Goal: Task Accomplishment & Management: Manage account settings

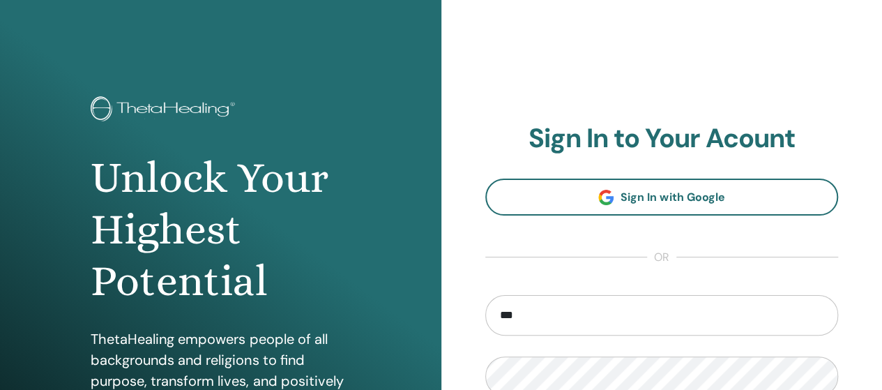
type input "**********"
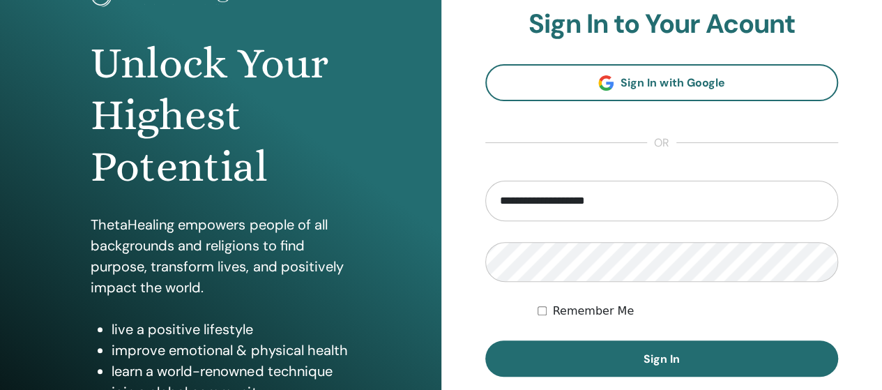
scroll to position [120, 0]
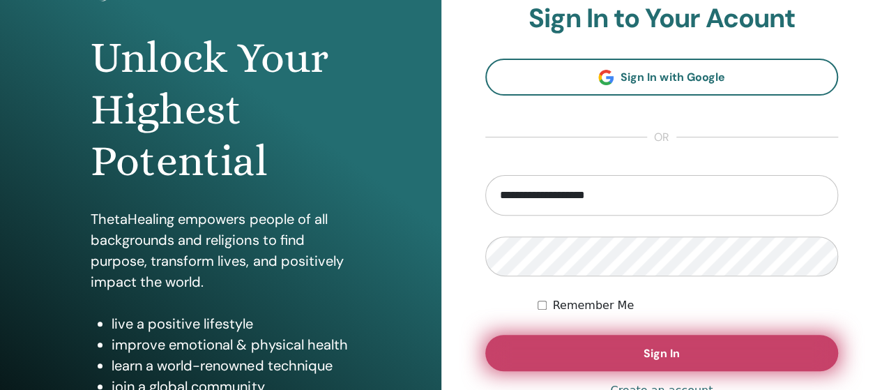
click at [741, 352] on button "Sign In" at bounding box center [661, 352] width 353 height 36
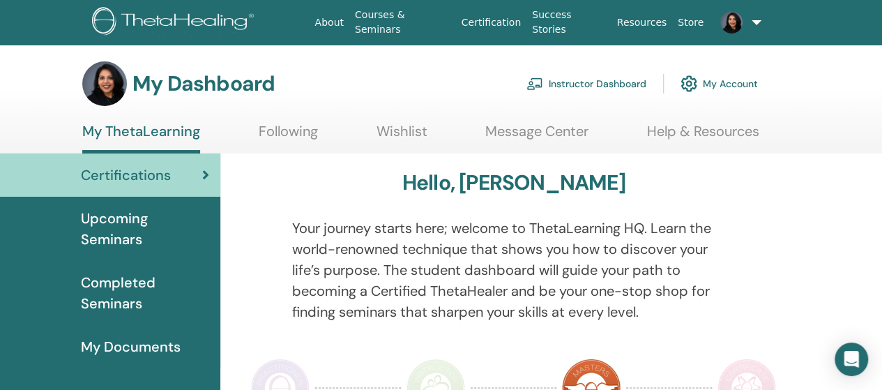
click at [602, 84] on link "Instructor Dashboard" at bounding box center [586, 83] width 120 height 31
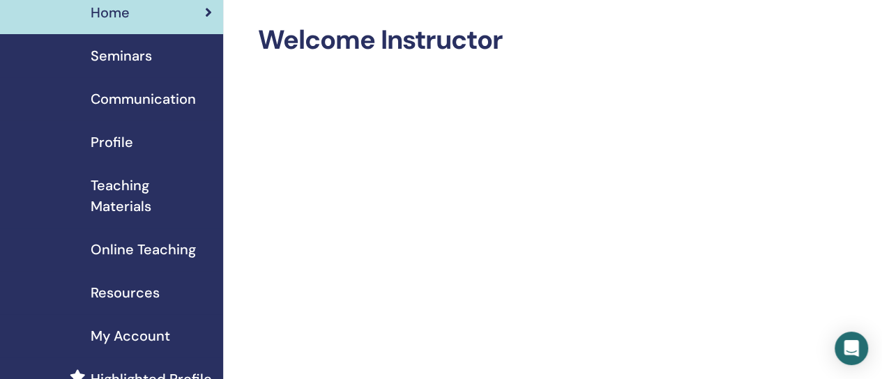
scroll to position [89, 0]
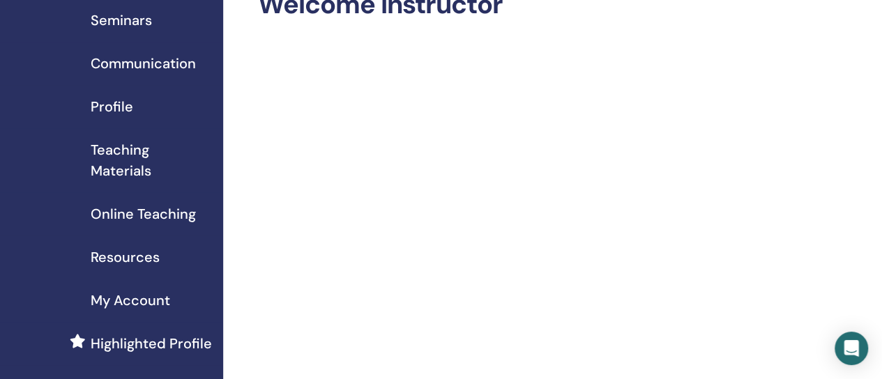
click at [127, 257] on span "Resources" at bounding box center [125, 257] width 69 height 21
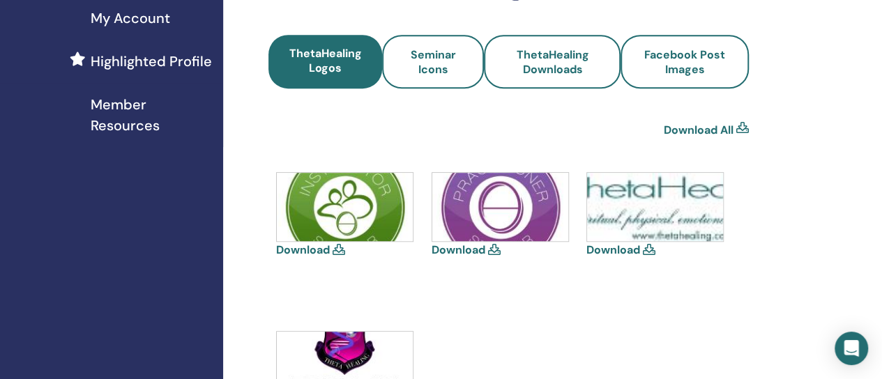
scroll to position [379, 0]
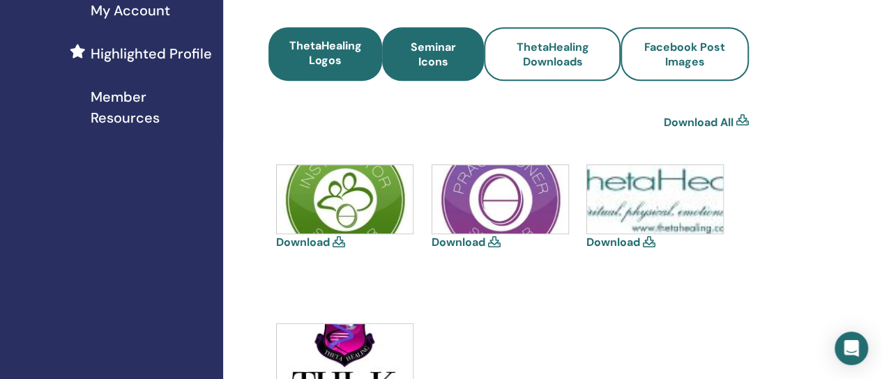
click at [424, 48] on span "Seminar Icons" at bounding box center [433, 54] width 64 height 29
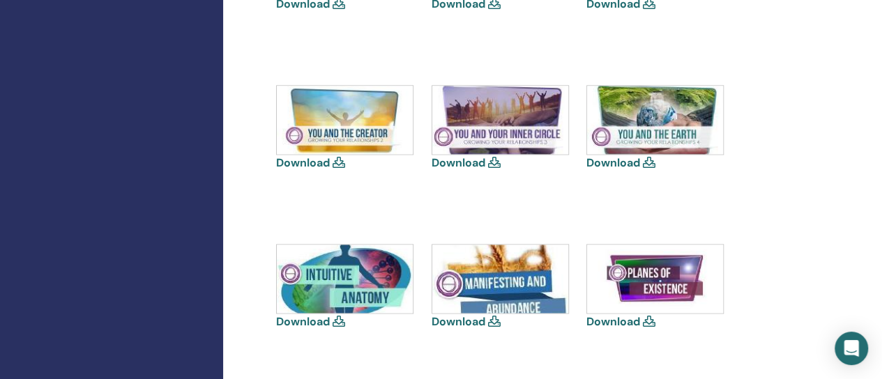
scroll to position [1005, 0]
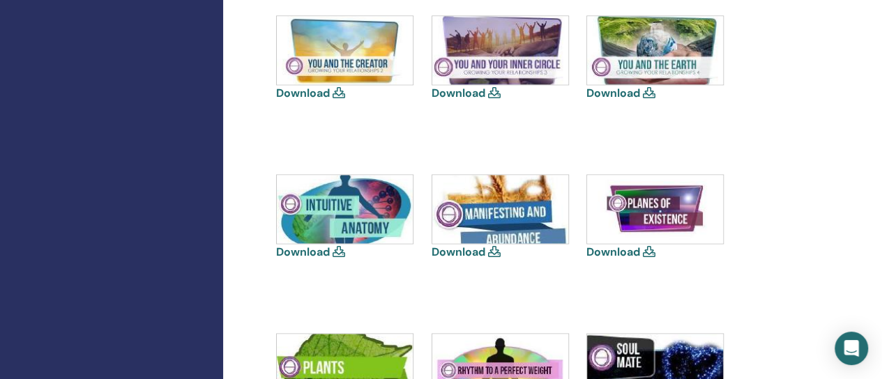
click at [495, 252] on icon at bounding box center [494, 251] width 13 height 11
click at [472, 252] on link "Download" at bounding box center [458, 252] width 54 height 15
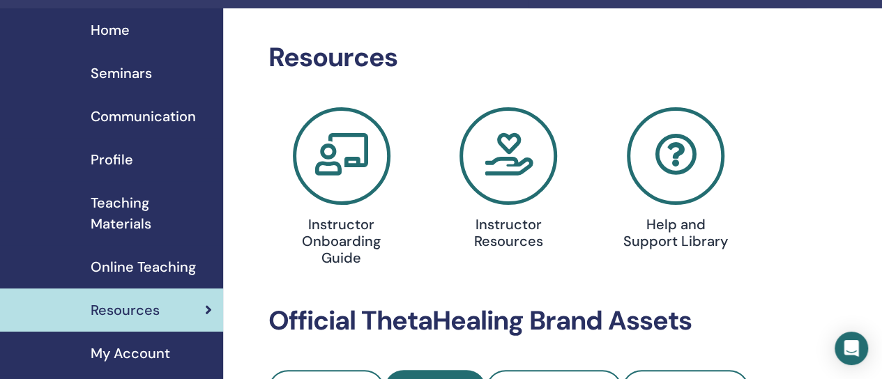
scroll to position [0, 0]
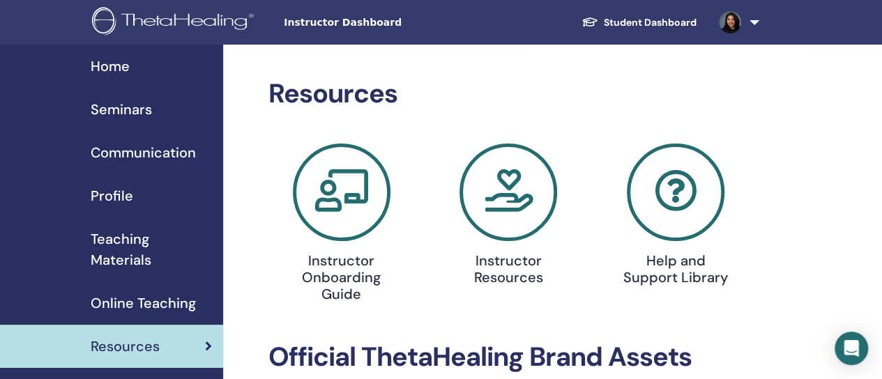
click at [114, 100] on span "Seminars" at bounding box center [121, 109] width 61 height 21
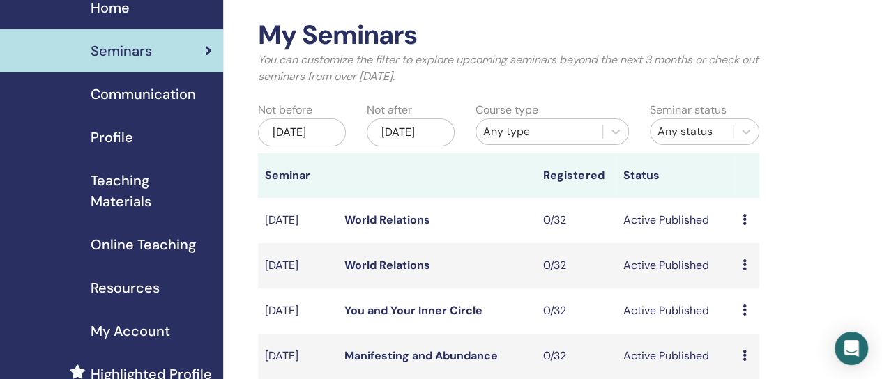
scroll to position [64, 0]
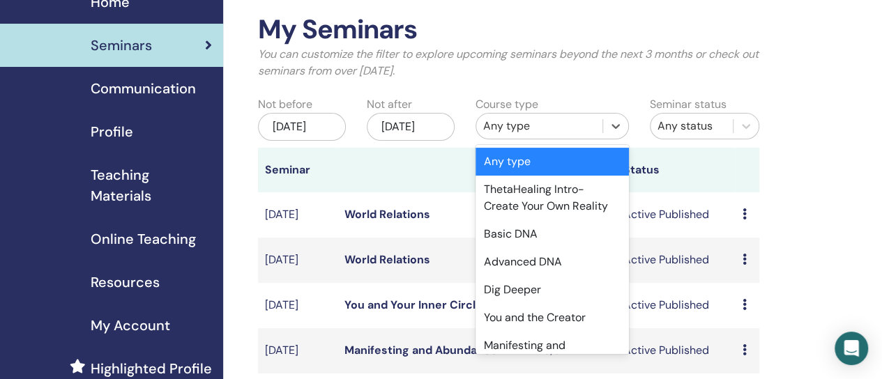
click at [590, 130] on div "Any type" at bounding box center [539, 126] width 112 height 17
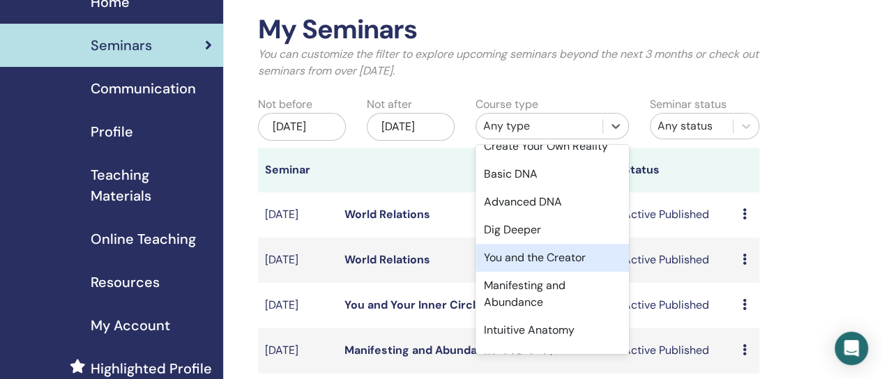
scroll to position [60, 0]
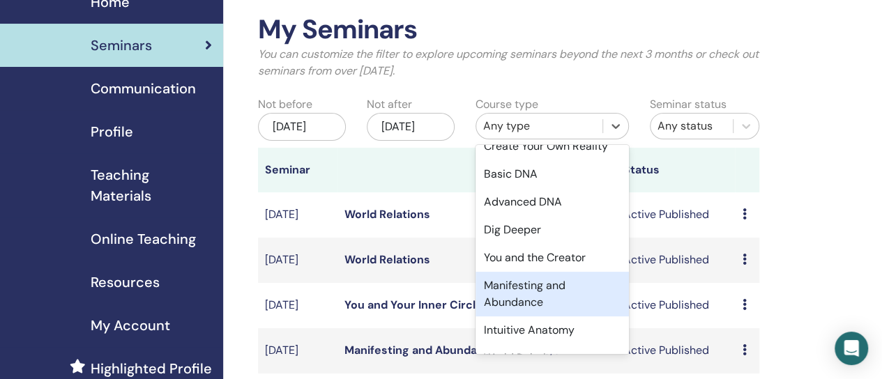
click at [539, 300] on div "Manifesting and Abundance" at bounding box center [551, 294] width 153 height 45
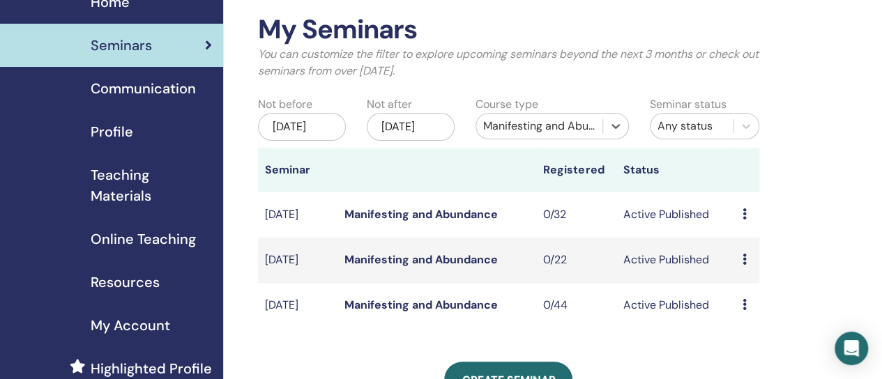
click at [745, 310] on icon at bounding box center [743, 304] width 4 height 11
click at [758, 338] on link "Preview" at bounding box center [748, 337] width 40 height 15
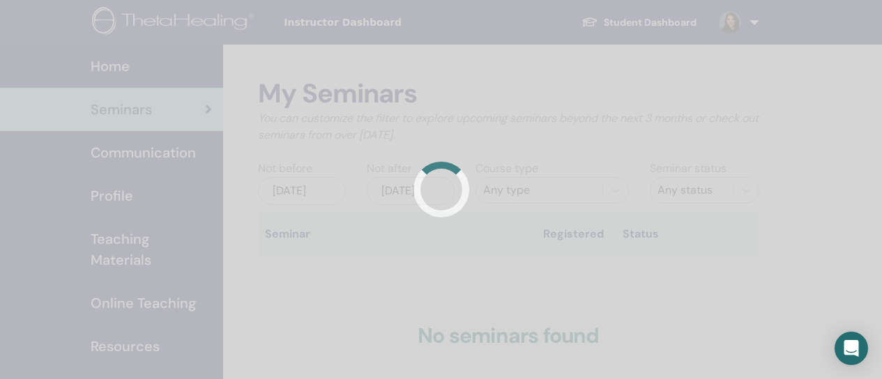
scroll to position [63, 0]
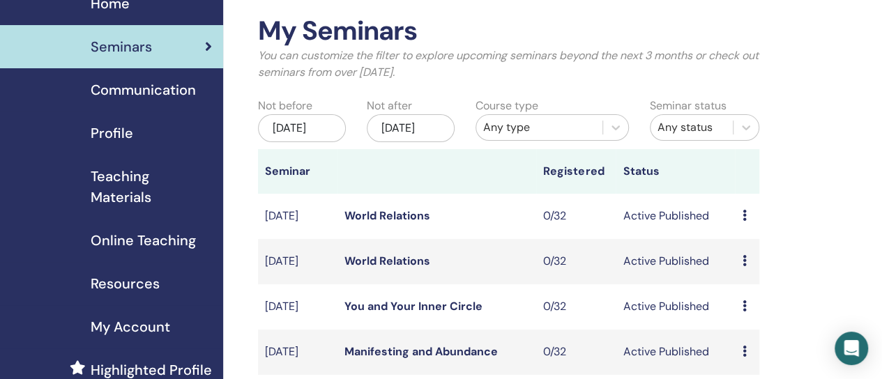
click at [544, 137] on div "Any type" at bounding box center [539, 127] width 126 height 22
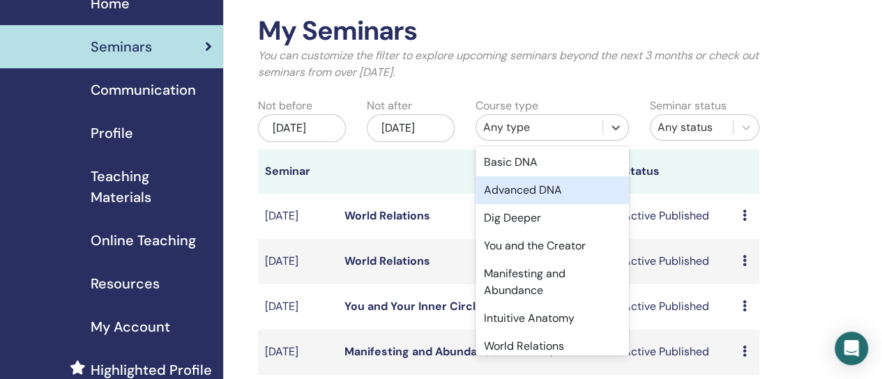
scroll to position [82, 0]
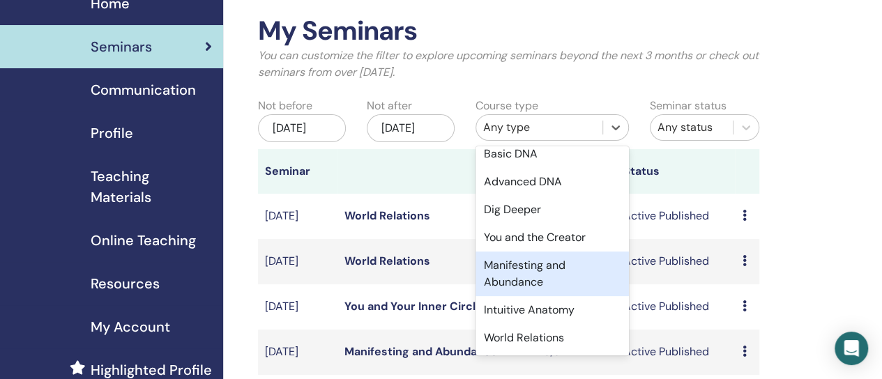
click at [516, 277] on div "Manifesting and Abundance" at bounding box center [551, 274] width 153 height 45
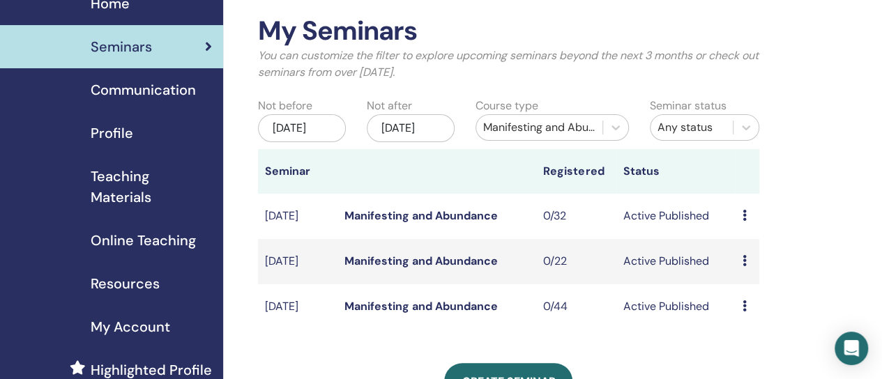
click at [743, 266] on icon at bounding box center [743, 260] width 4 height 11
click at [759, 289] on link "Preview" at bounding box center [745, 287] width 40 height 15
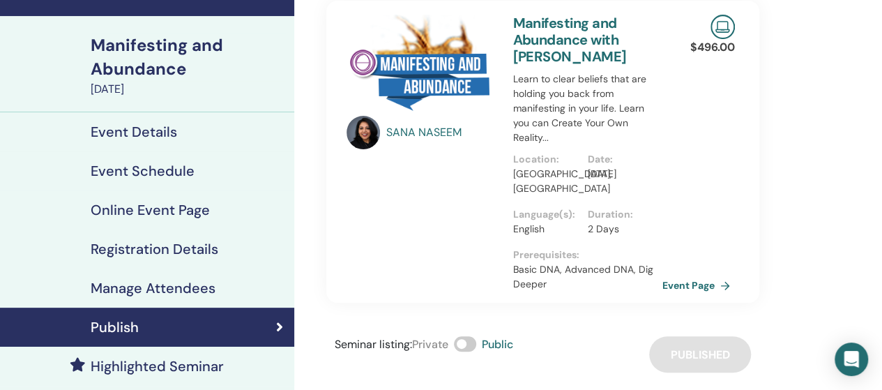
scroll to position [78, 0]
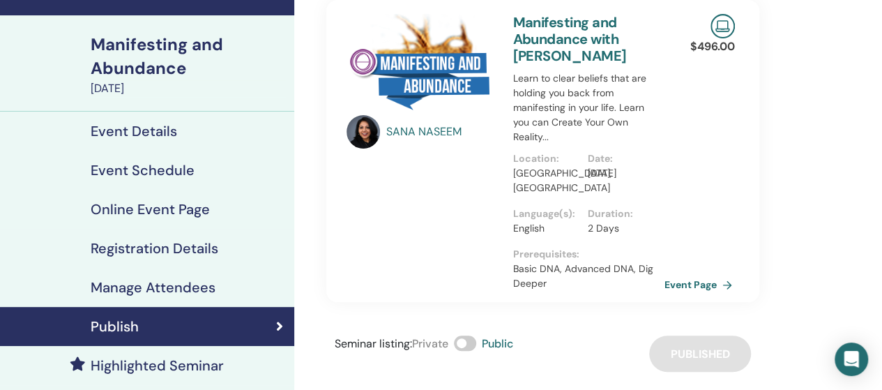
click at [689, 279] on link "Event Page" at bounding box center [700, 284] width 73 height 21
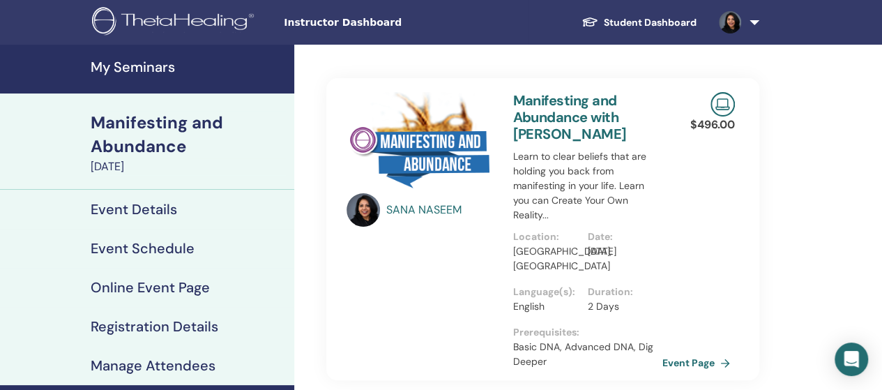
click at [161, 68] on h4 "My Seminars" at bounding box center [188, 67] width 195 height 17
